Goal: Task Accomplishment & Management: Manage account settings

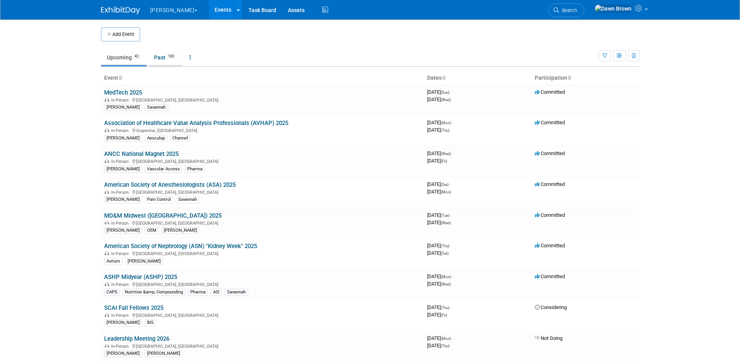
click at [166, 55] on link "Past 103" at bounding box center [165, 57] width 34 height 15
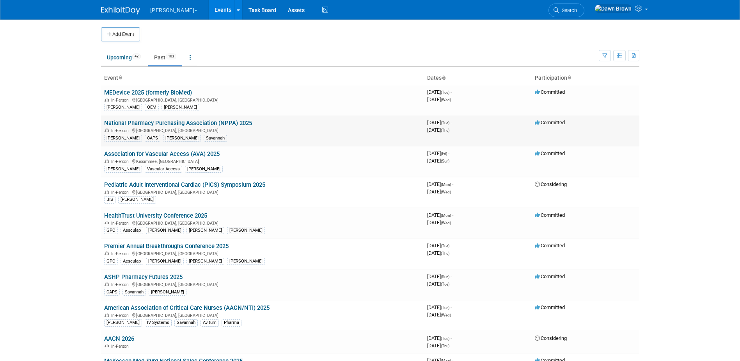
click at [166, 123] on link "National Pharmacy Purchasing Association (NPPA) 2025" at bounding box center [178, 122] width 148 height 7
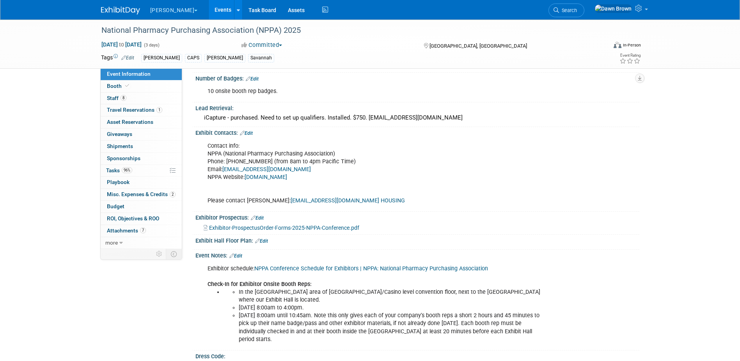
scroll to position [252, 0]
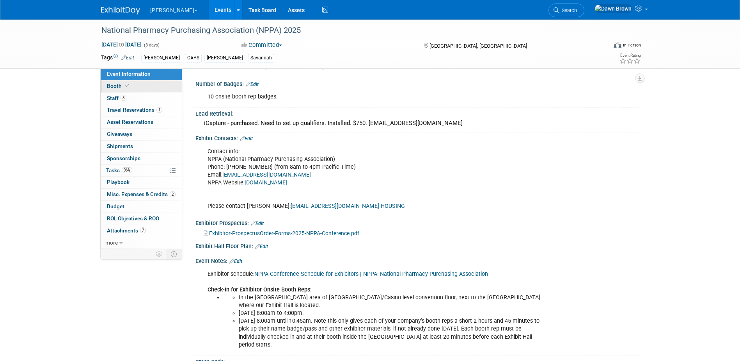
click at [116, 84] on span "Booth" at bounding box center [119, 86] width 24 height 6
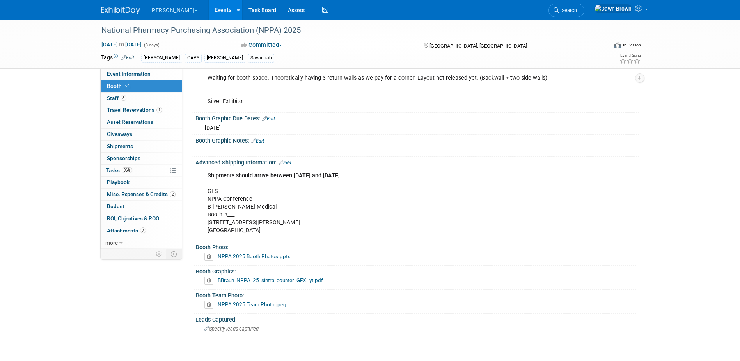
scroll to position [322, 0]
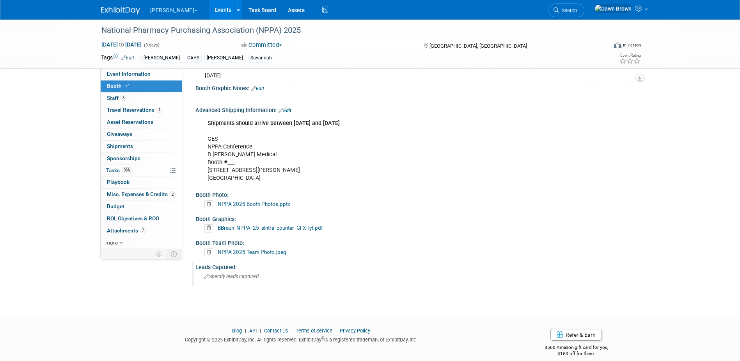
click at [205, 278] on icon at bounding box center [206, 276] width 5 height 5
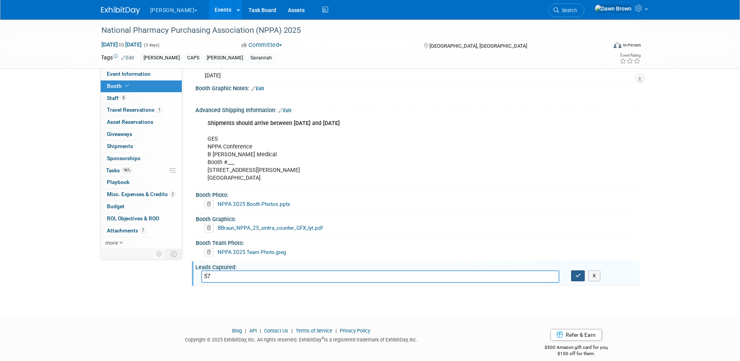
type input "57"
click at [580, 278] on button "button" at bounding box center [578, 275] width 14 height 11
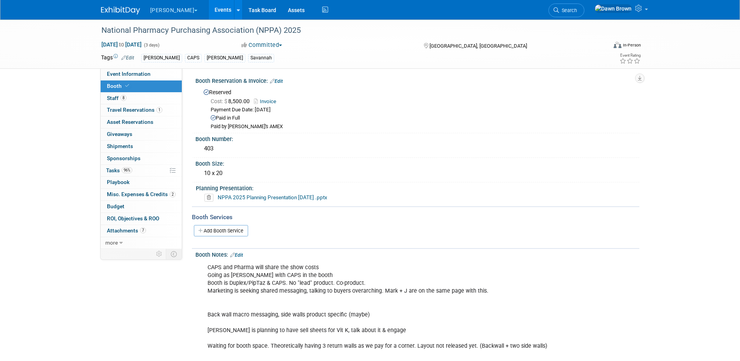
scroll to position [0, 0]
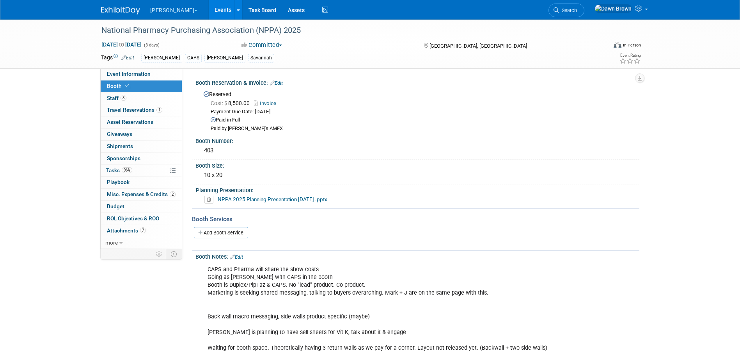
click at [209, 9] on link "Events" at bounding box center [223, 10] width 28 height 20
